Goal: Task Accomplishment & Management: Manage account settings

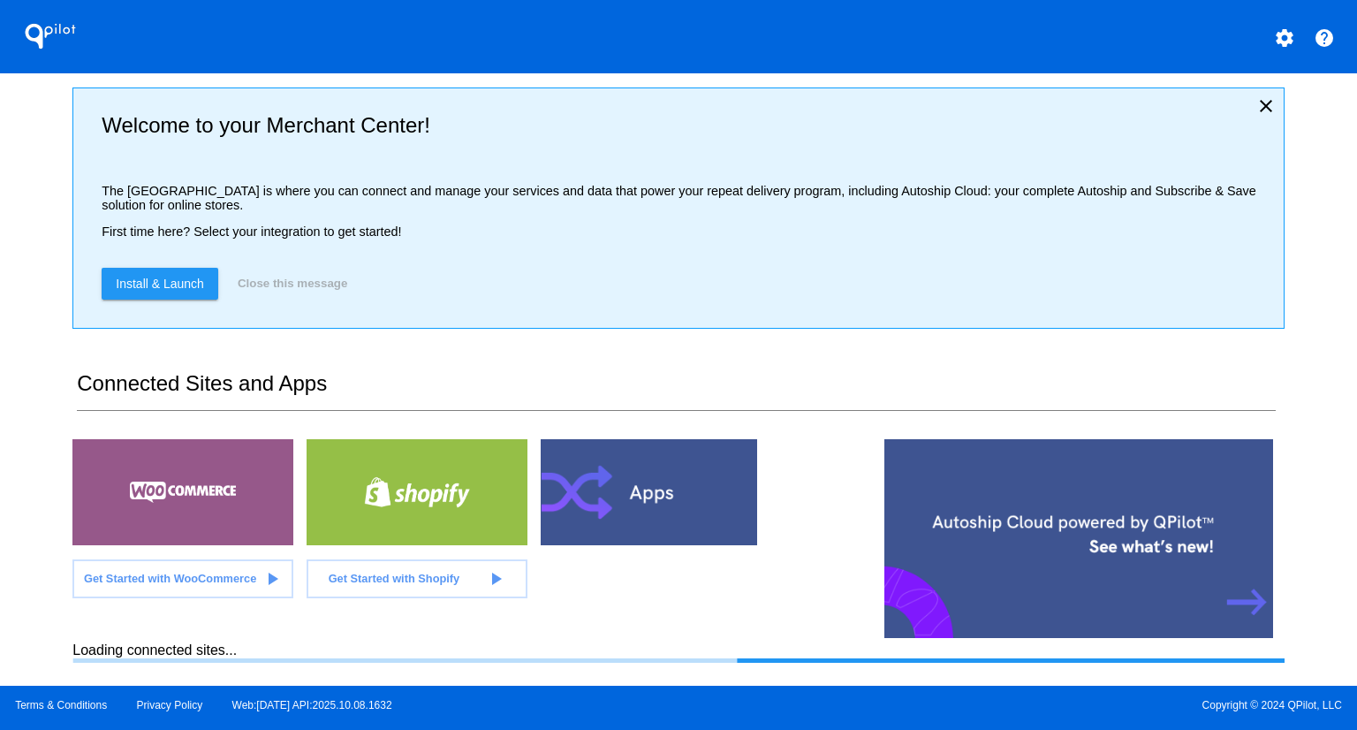
click at [30, 212] on div "QPilot settings help Welcome to your Merchant Center! The [GEOGRAPHIC_DATA] is …" at bounding box center [678, 343] width 1357 height 686
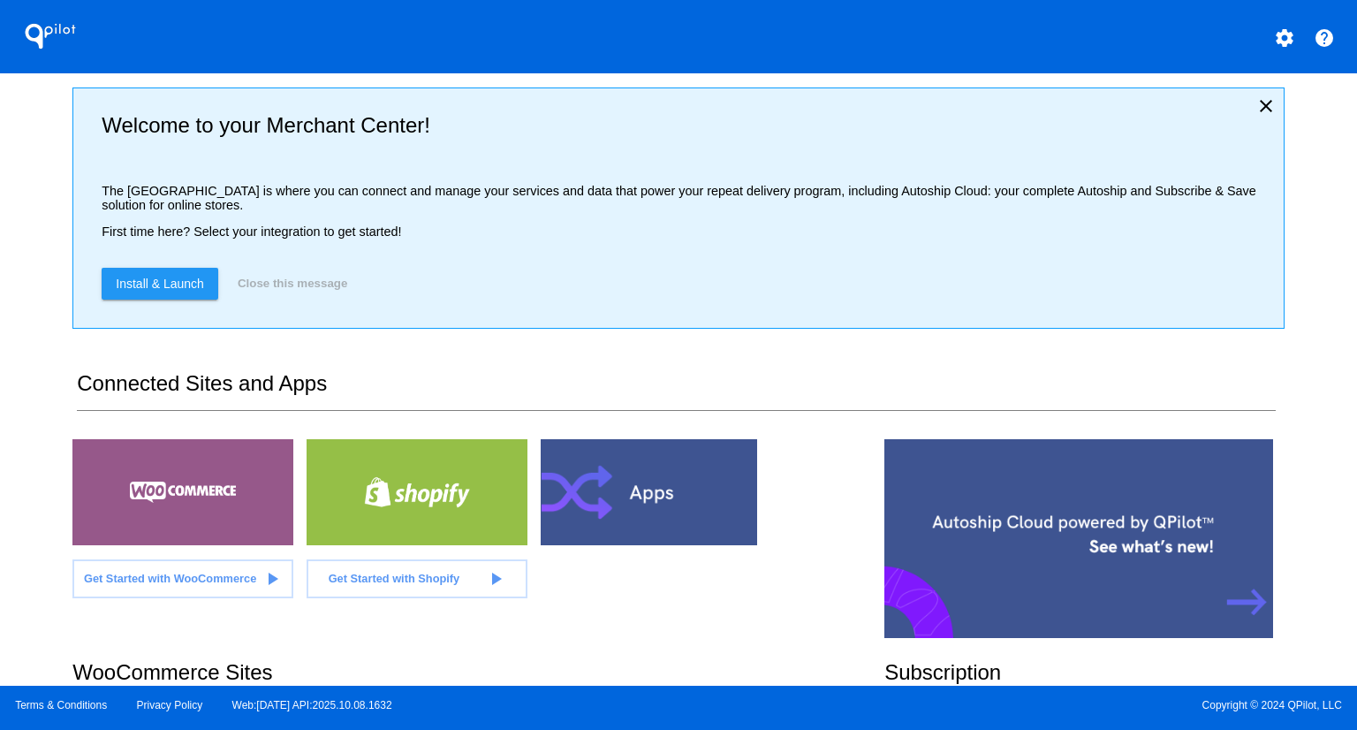
click at [32, 209] on div "QPilot settings help Welcome to your Merchant Center! The [GEOGRAPHIC_DATA] is …" at bounding box center [678, 343] width 1357 height 686
click at [34, 207] on div "QPilot settings help Welcome to your Merchant Center! The [GEOGRAPHIC_DATA] is …" at bounding box center [678, 343] width 1357 height 686
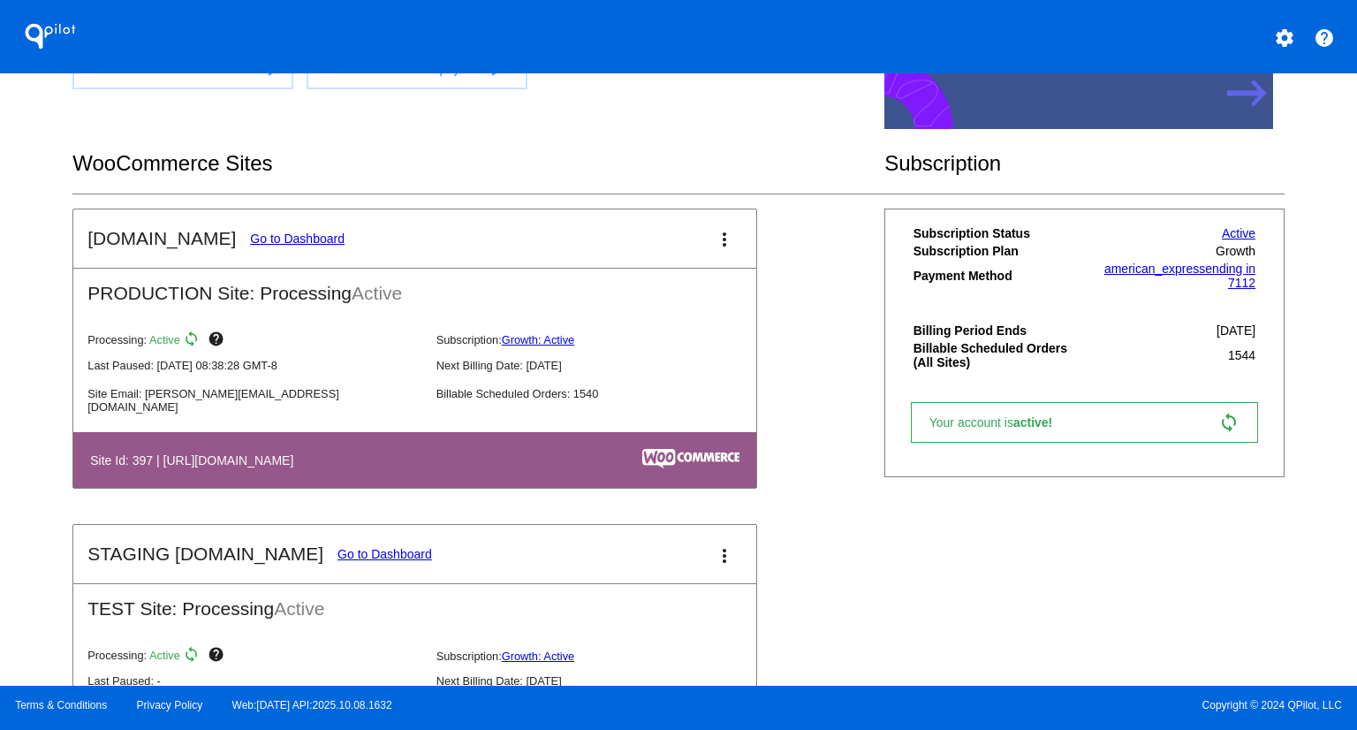
scroll to position [537, 0]
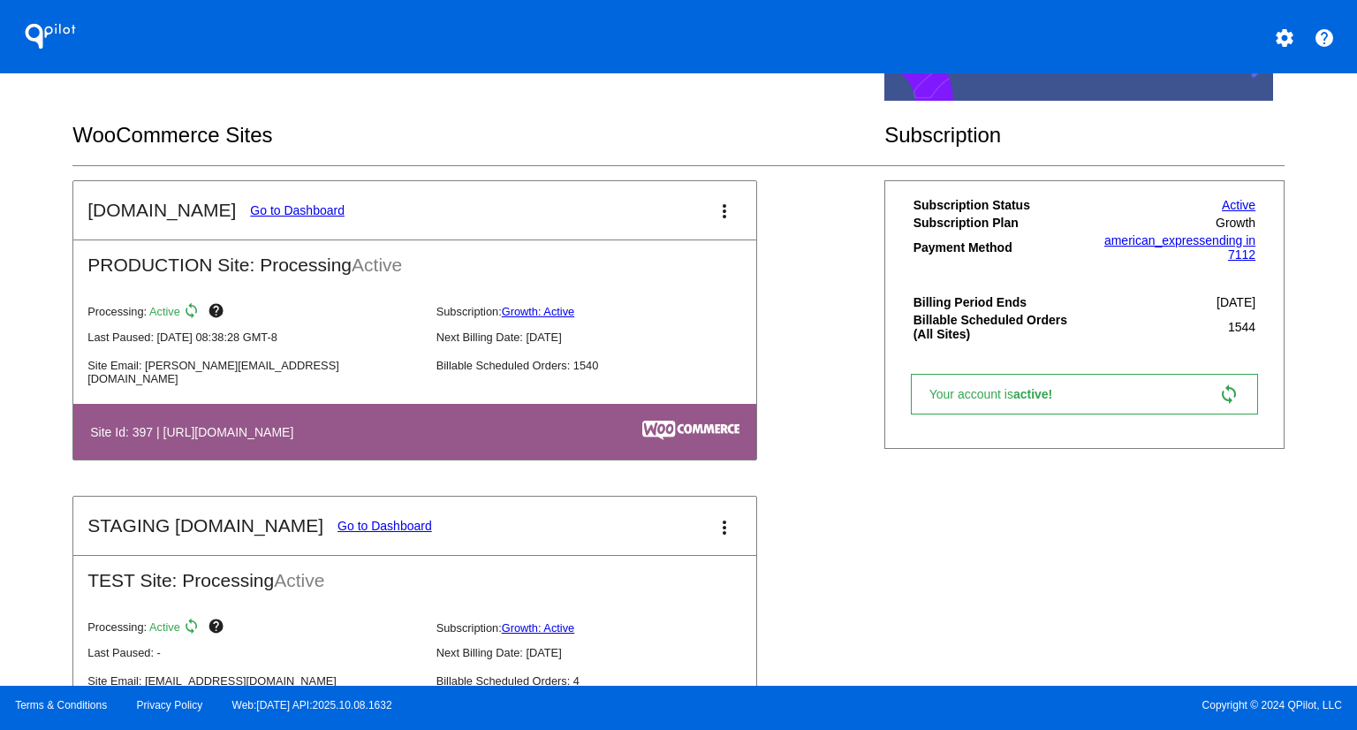
click at [284, 200] on mat-card-title "[DOMAIN_NAME] Go to Dashboard" at bounding box center [215, 210] width 257 height 21
click at [283, 203] on link "Go to Dashboard" at bounding box center [297, 210] width 95 height 14
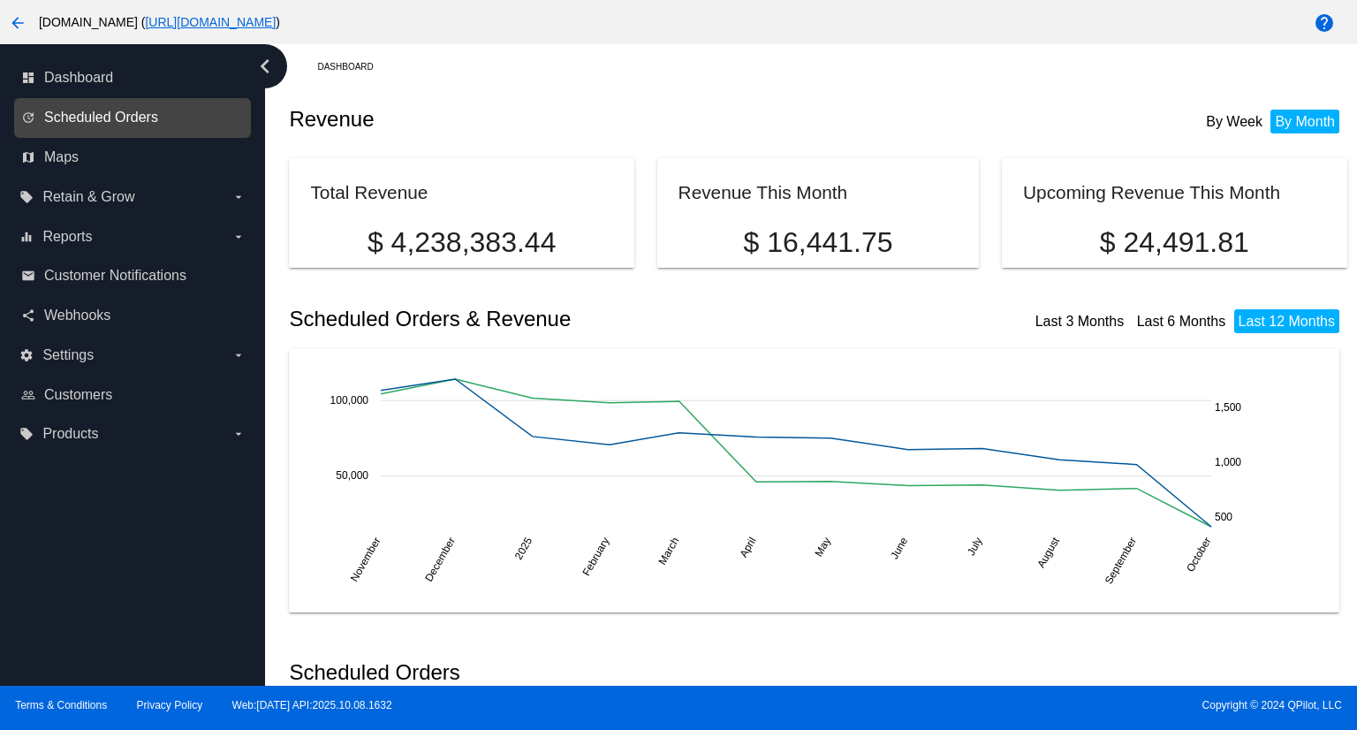
click at [139, 115] on span "Scheduled Orders" at bounding box center [101, 118] width 114 height 16
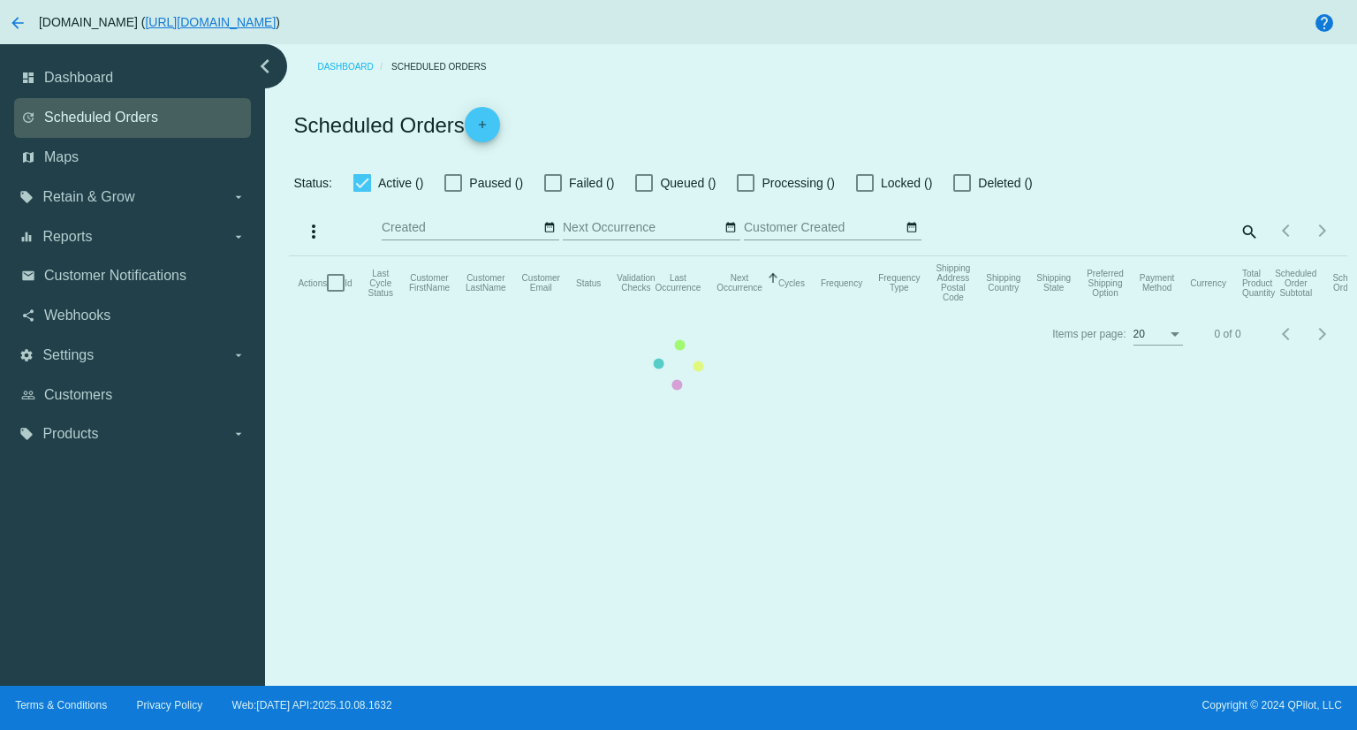
checkbox input "true"
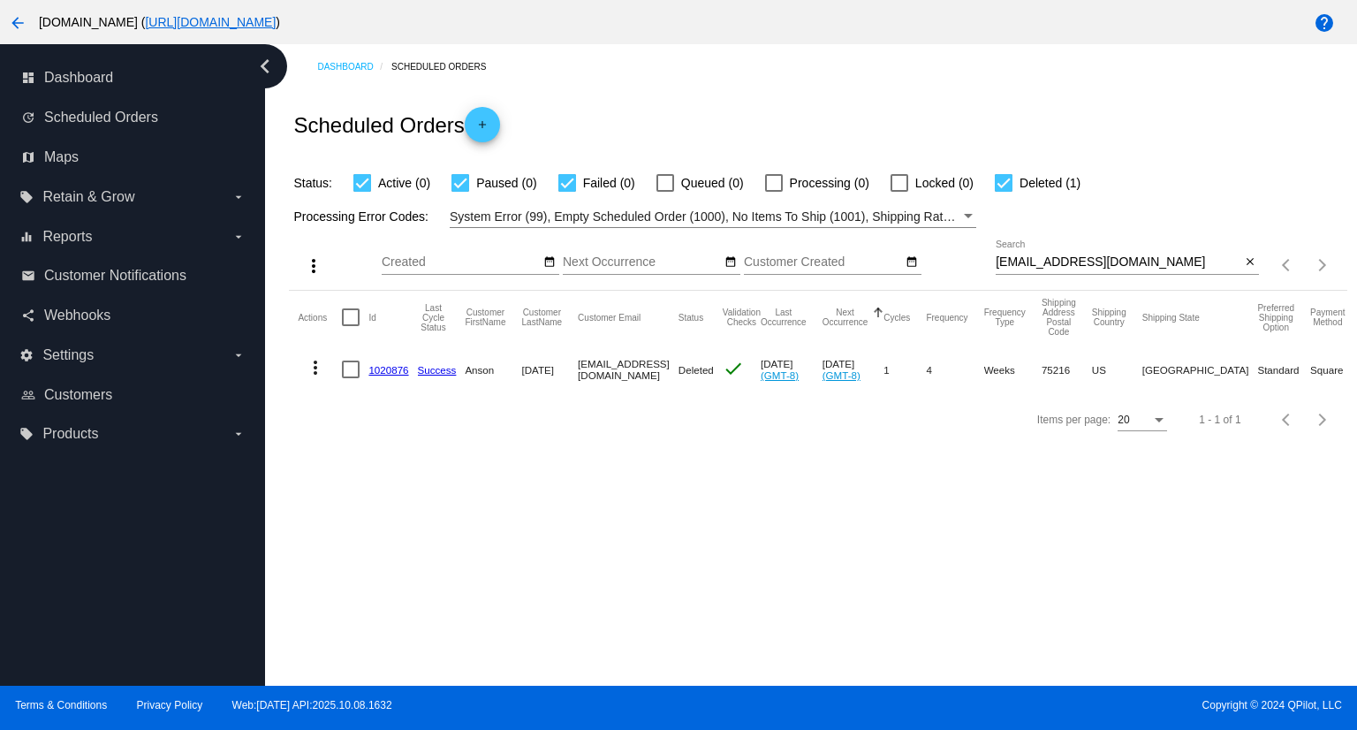
click at [1169, 262] on input "[EMAIL_ADDRESS][DOMAIN_NAME]" at bounding box center [1118, 262] width 245 height 14
paste input "jkiviojarogers"
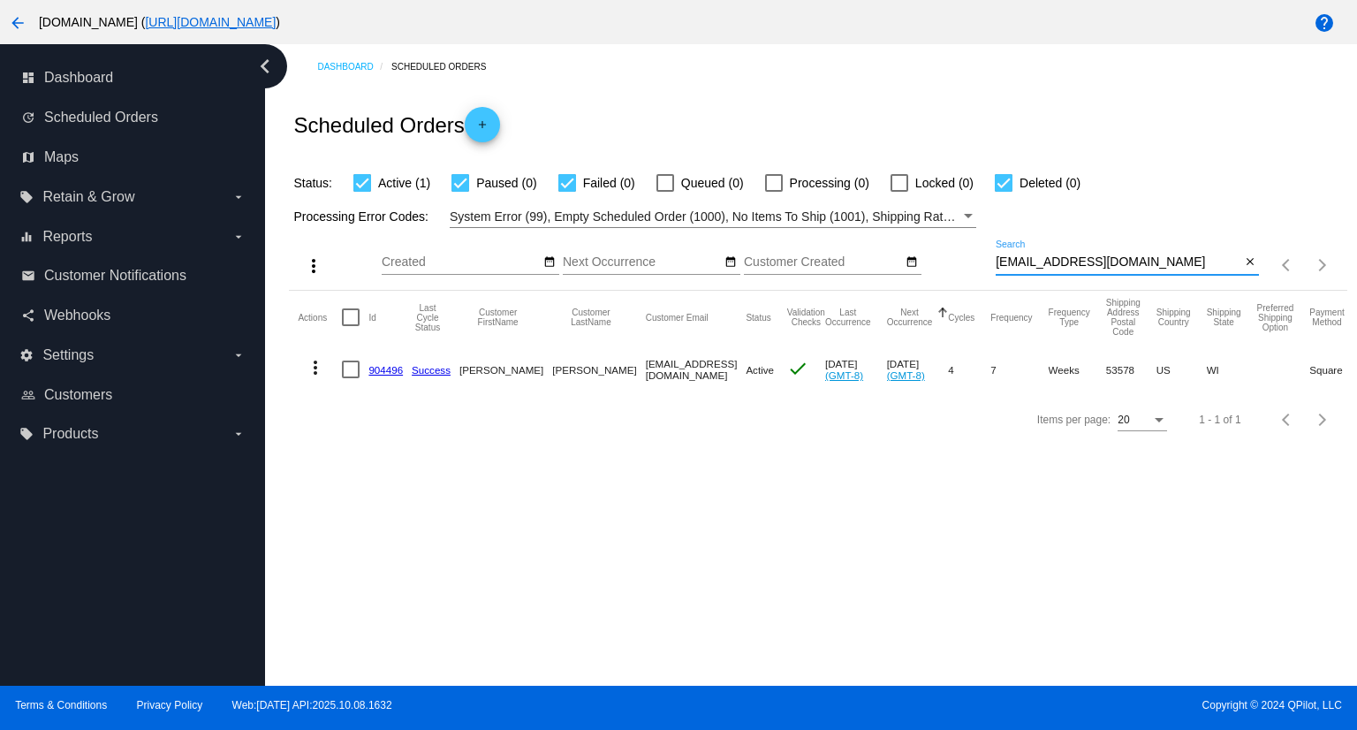
type input "[EMAIL_ADDRESS][DOMAIN_NAME]"
click at [317, 363] on mat-icon "more_vert" at bounding box center [315, 367] width 21 height 21
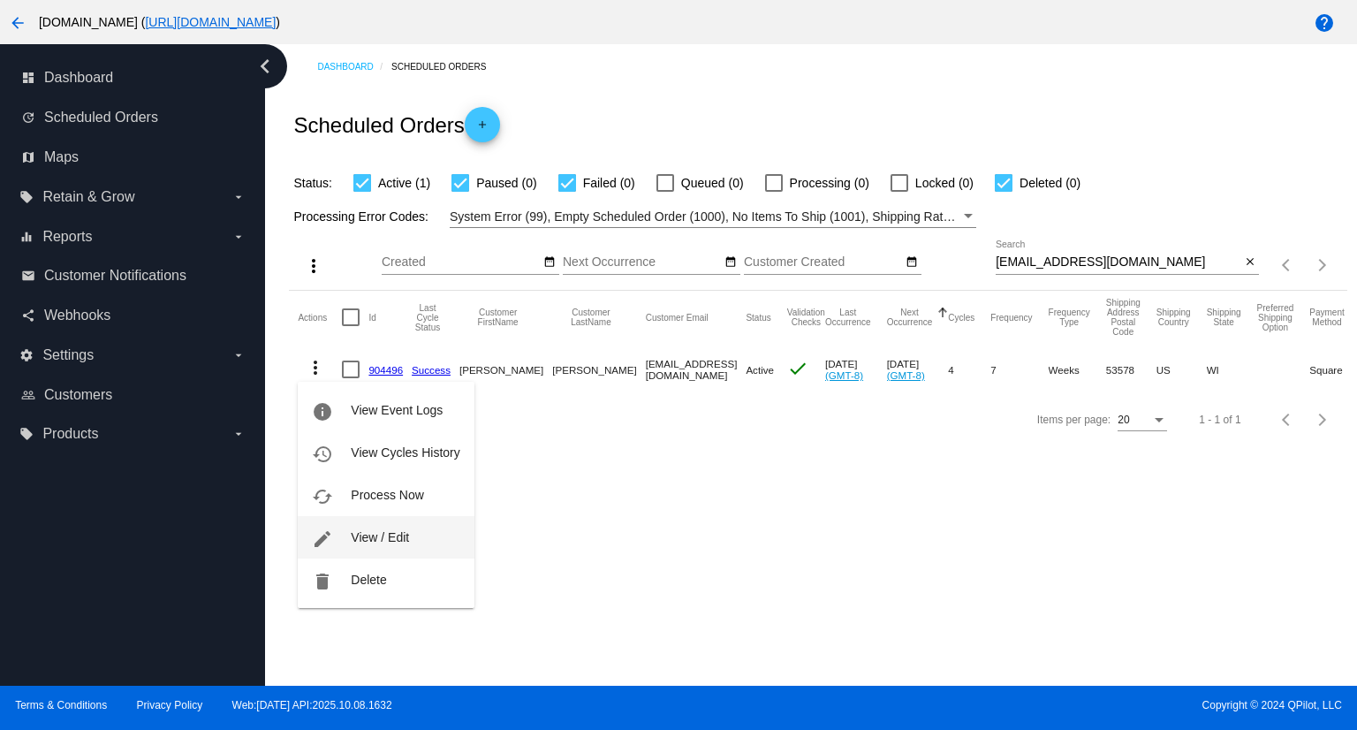
click at [382, 543] on span "View / Edit" at bounding box center [380, 537] width 58 height 14
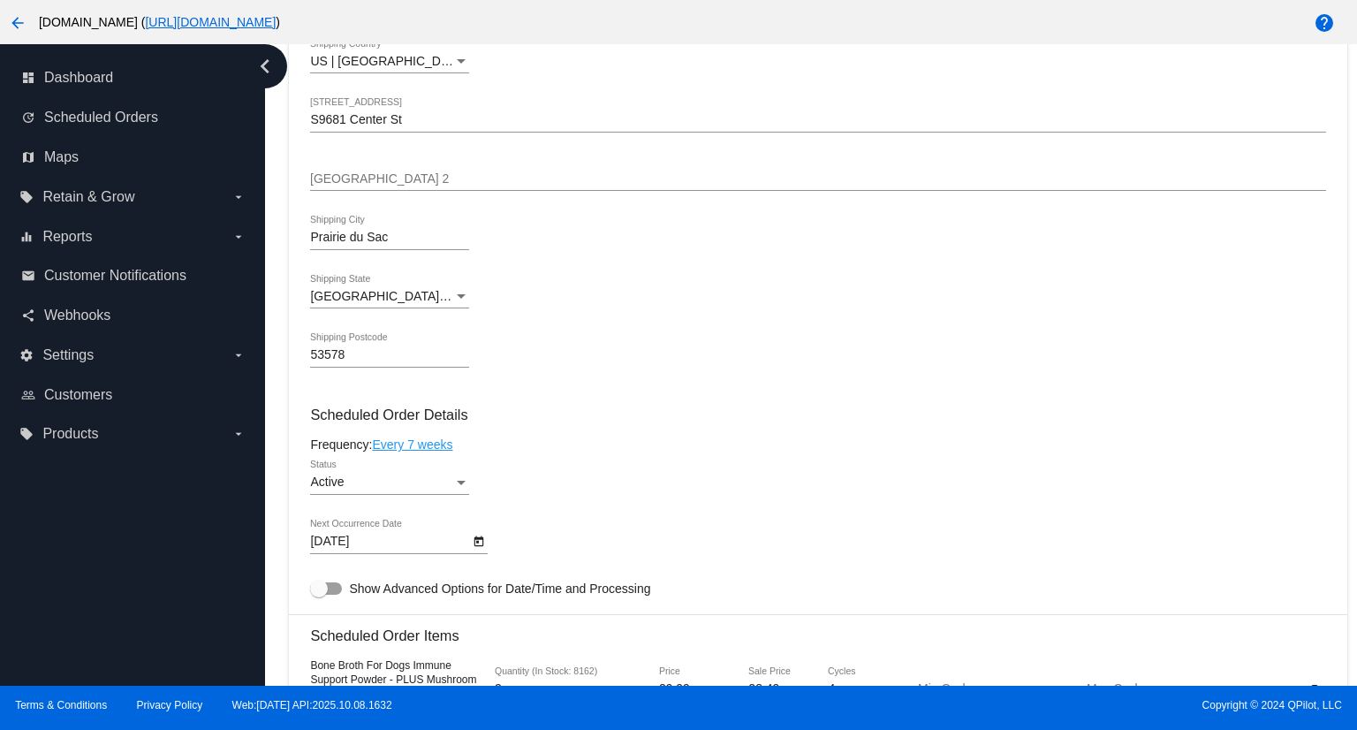
scroll to position [1060, 0]
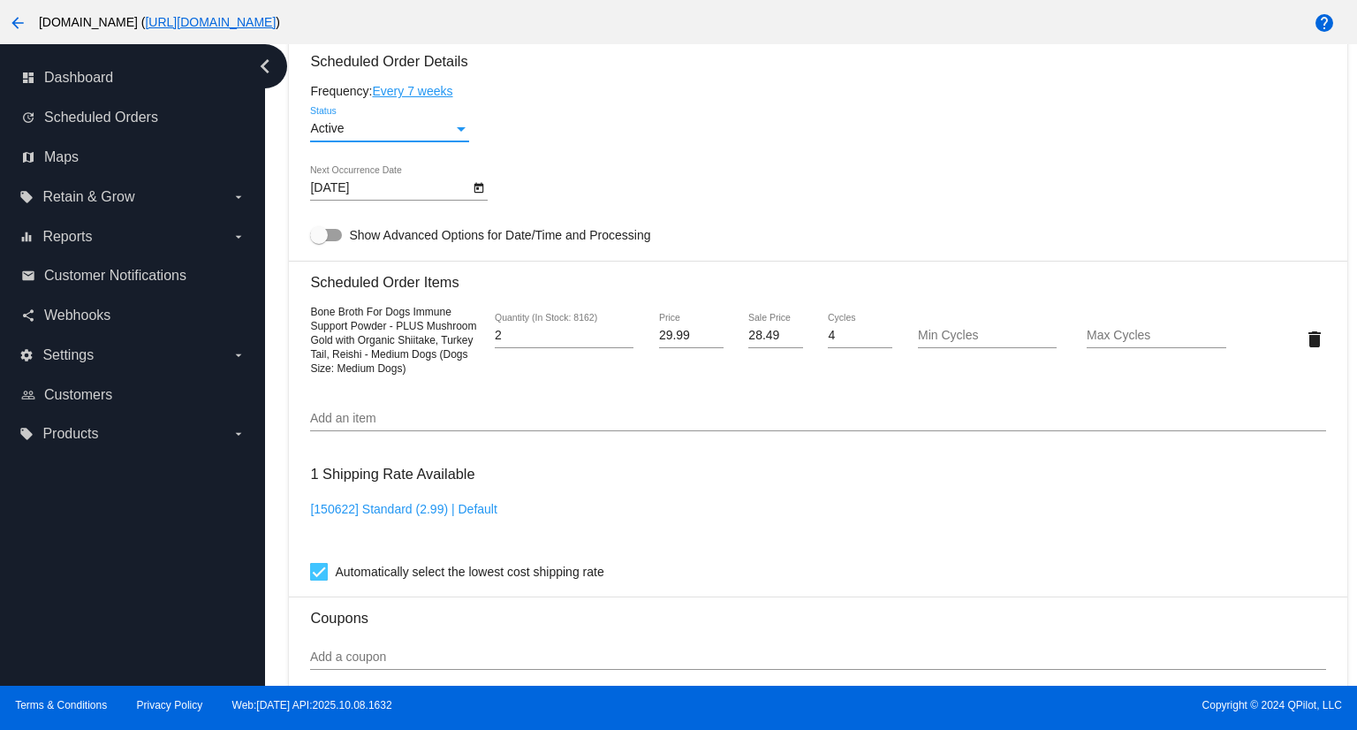
click at [465, 130] on div "Status" at bounding box center [461, 129] width 9 height 4
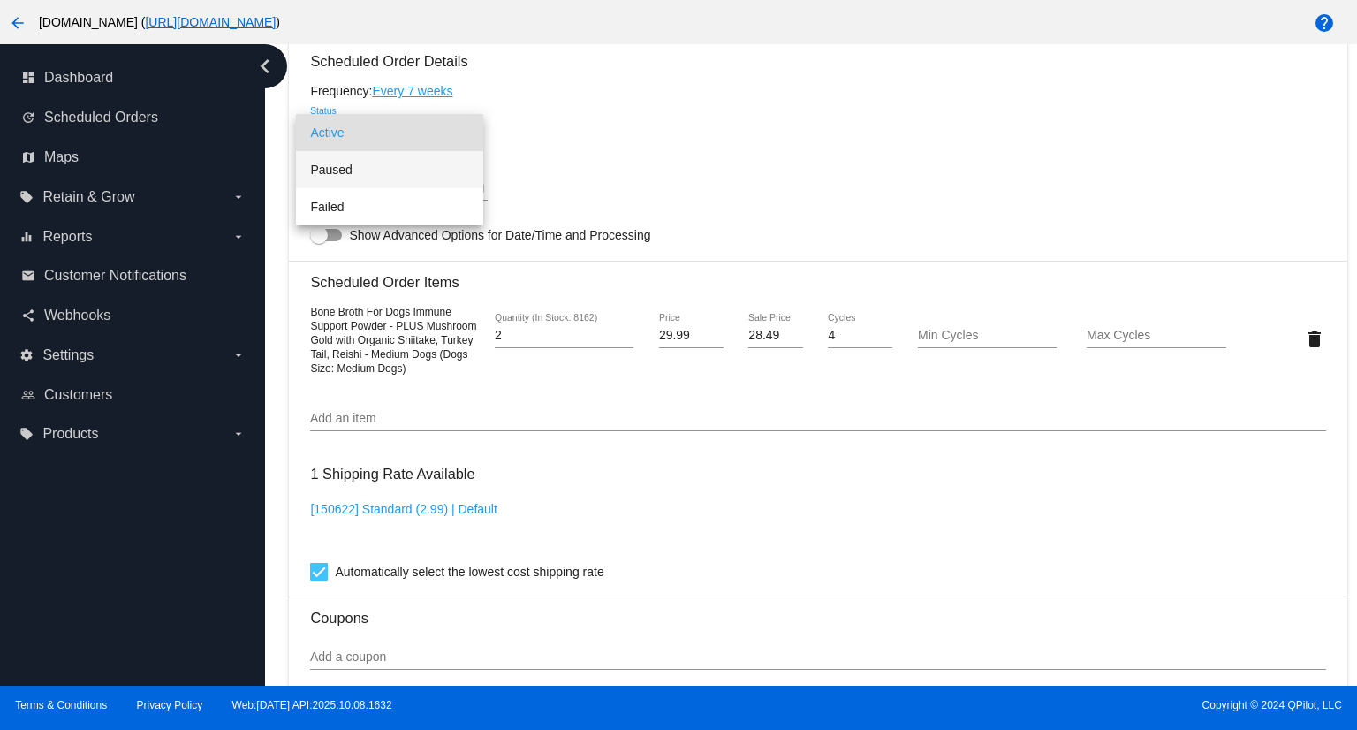
click at [374, 168] on span "Paused" at bounding box center [389, 169] width 159 height 37
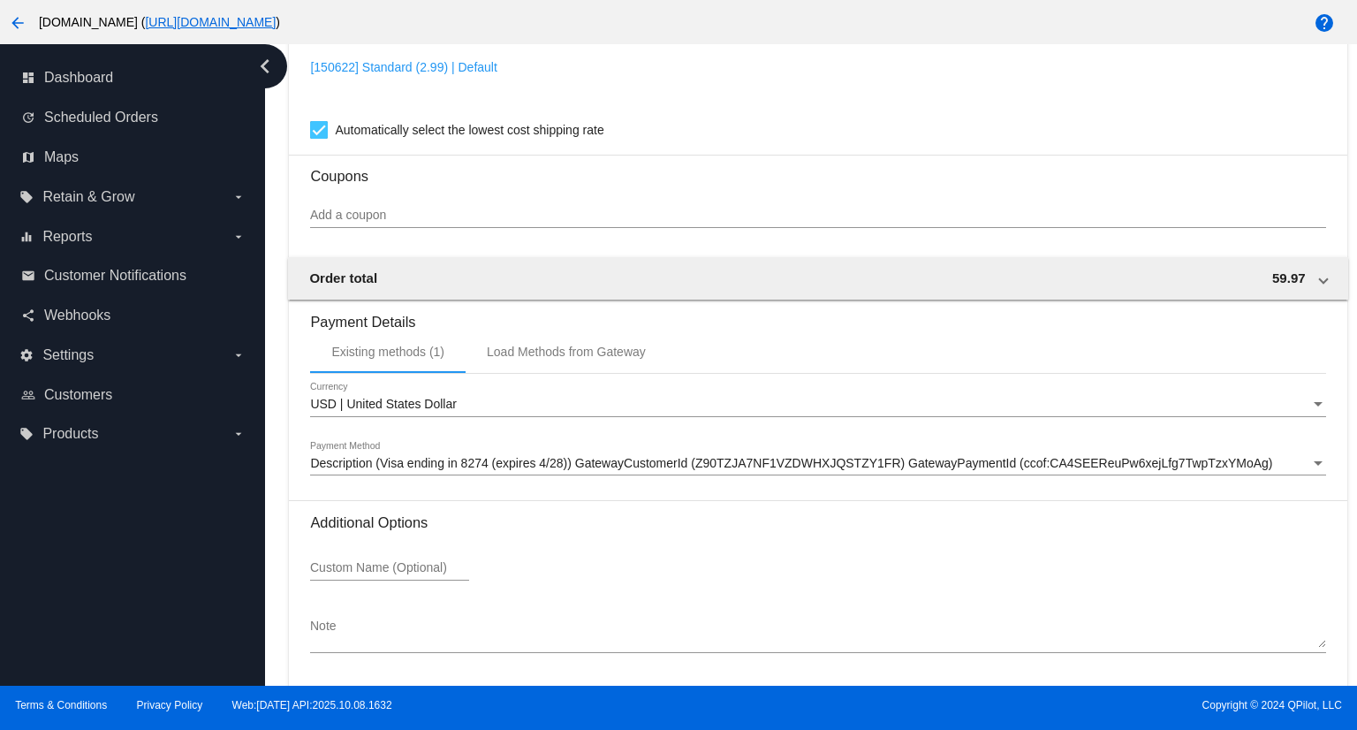
scroll to position [1576, 0]
